Goal: Find specific page/section: Find specific page/section

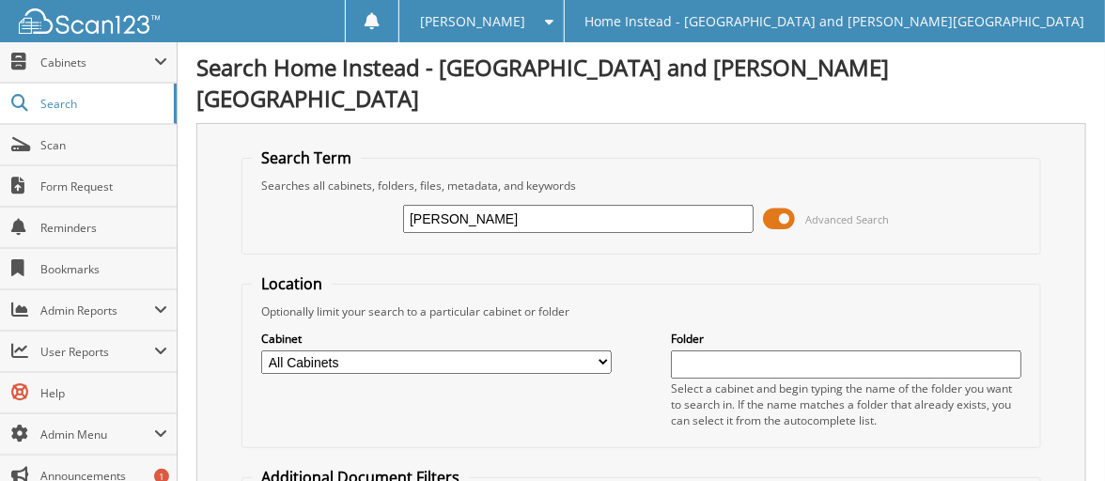
type input "wilch"
click at [474, 205] on input "wilch" at bounding box center [578, 219] width 351 height 28
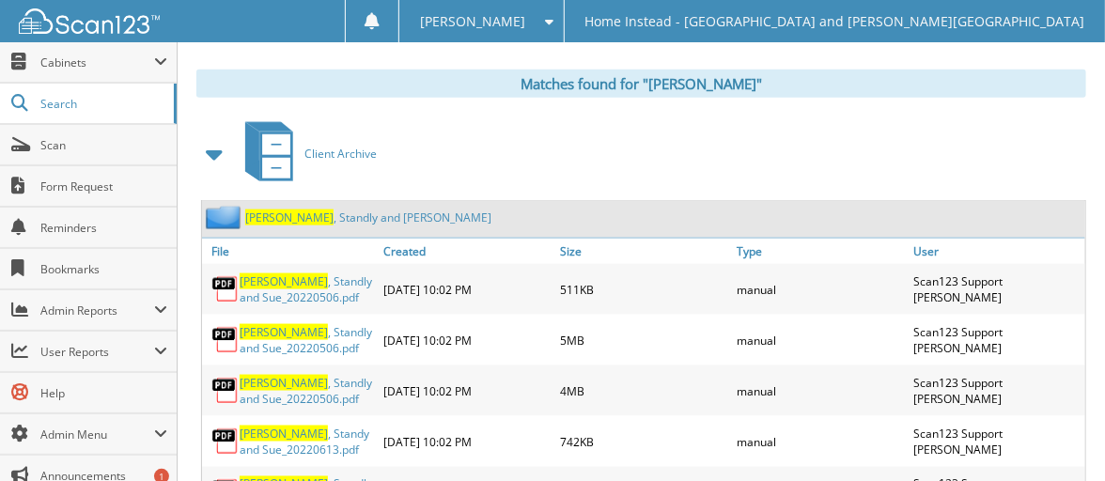
scroll to position [845, 0]
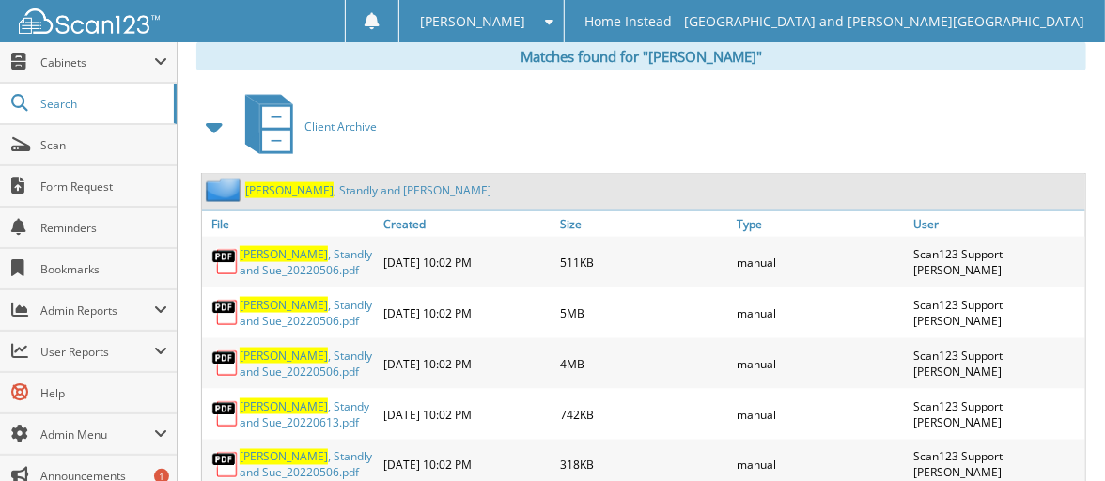
click at [325, 182] on link "Wilch , Standly and Sue" at bounding box center [368, 190] width 246 height 16
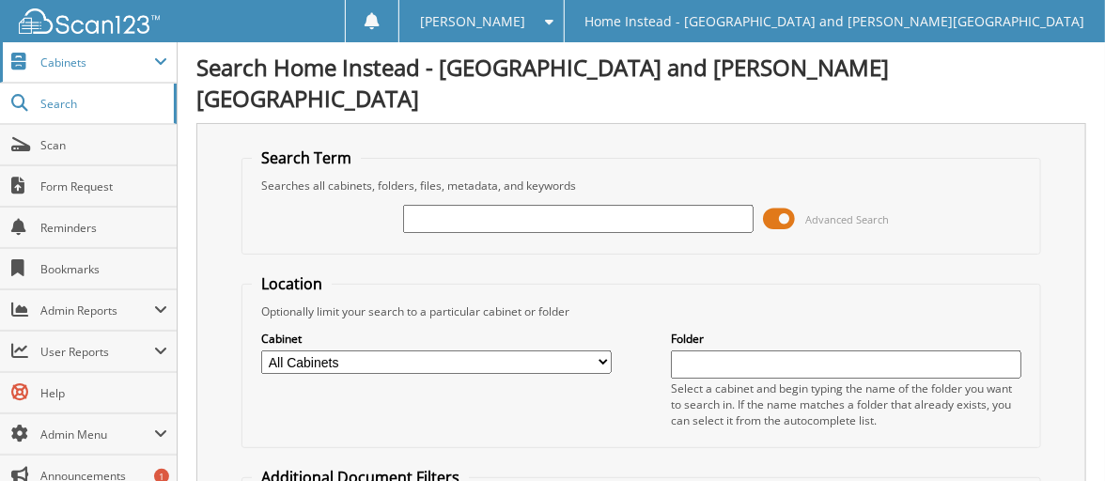
click at [55, 62] on span "Cabinets" at bounding box center [97, 63] width 114 height 16
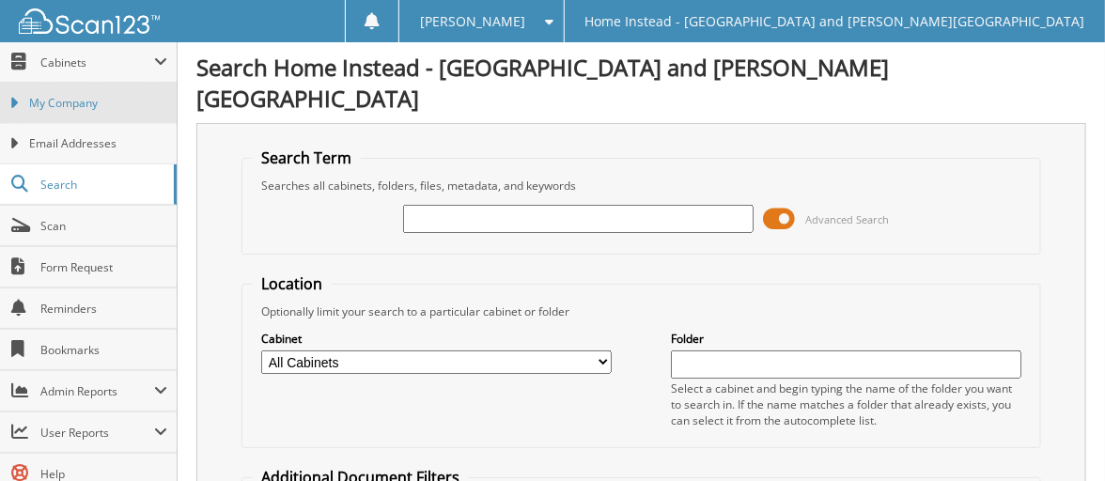
click at [63, 99] on span "My Company" at bounding box center [98, 103] width 138 height 17
